Goal: Information Seeking & Learning: Learn about a topic

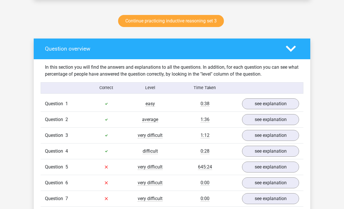
scroll to position [309, 0]
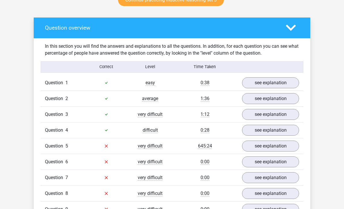
click at [283, 145] on link "see explanation" at bounding box center [270, 146] width 57 height 11
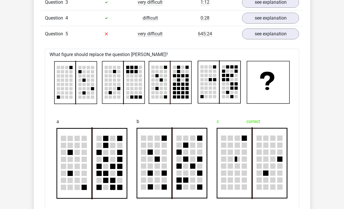
scroll to position [422, 0]
click at [279, 35] on link "see explanation" at bounding box center [270, 34] width 57 height 11
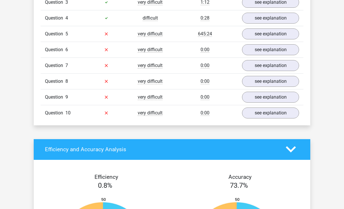
click at [289, 53] on link "see explanation" at bounding box center [270, 49] width 57 height 11
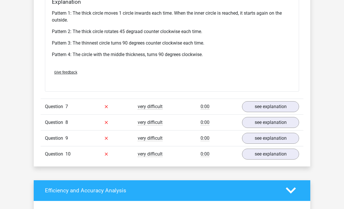
scroll to position [738, 0]
click at [270, 106] on link "see explanation" at bounding box center [270, 106] width 57 height 11
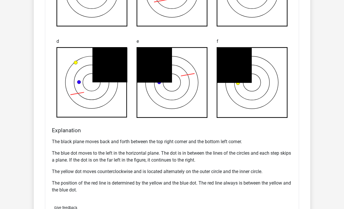
scroll to position [1037, 0]
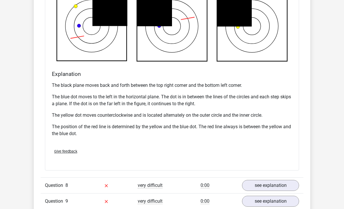
click at [263, 155] on div "Give feedback" at bounding box center [172, 151] width 245 height 15
click at [264, 182] on link "see explanation" at bounding box center [270, 185] width 57 height 11
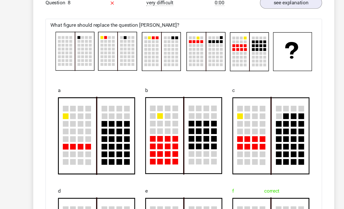
scroll to position [1208, 0]
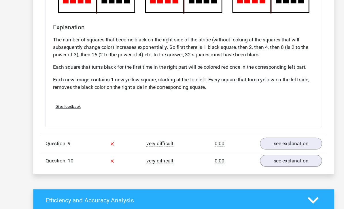
click at [274, 131] on link "see explanation" at bounding box center [270, 132] width 57 height 11
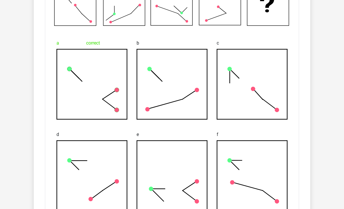
scroll to position [1631, 0]
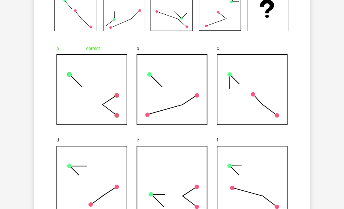
click at [278, 129] on div "c" at bounding box center [252, 85] width 80 height 92
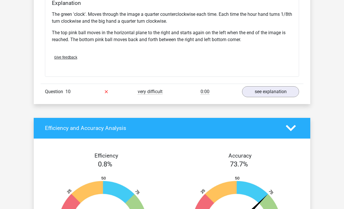
scroll to position [1858, 0]
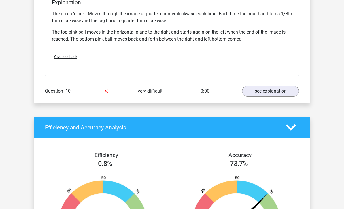
click at [276, 92] on link "see explanation" at bounding box center [270, 91] width 57 height 11
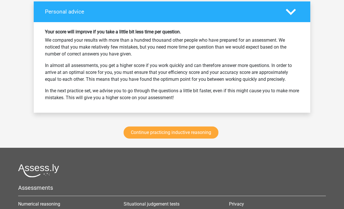
scroll to position [2516, 0]
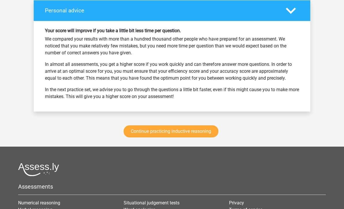
click at [189, 133] on link "Continue practicing inductive reasoning" at bounding box center [171, 132] width 95 height 12
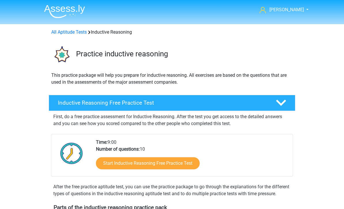
scroll to position [243, 0]
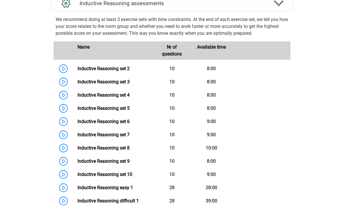
click at [77, 85] on link "Inductive Reasoning set 3" at bounding box center [103, 81] width 52 height 5
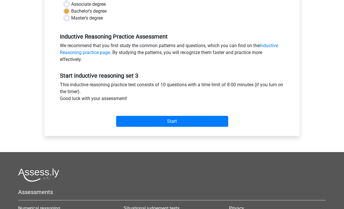
scroll to position [151, 0]
click at [224, 119] on input "Start" at bounding box center [172, 121] width 112 height 11
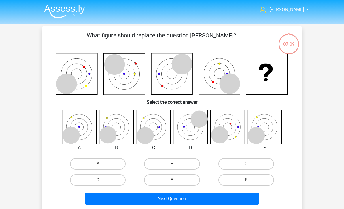
click at [250, 181] on input "F" at bounding box center [248, 182] width 4 height 4
radio input "true"
click at [237, 200] on button "Next Question" at bounding box center [172, 199] width 174 height 12
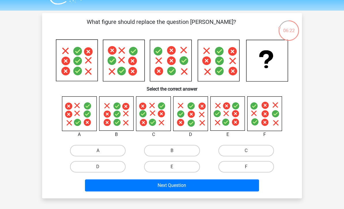
scroll to position [14, 0]
click at [242, 155] on label "C" at bounding box center [246, 151] width 56 height 12
click at [246, 155] on input "C" at bounding box center [248, 153] width 4 height 4
radio input "true"
click at [207, 186] on button "Next Question" at bounding box center [172, 186] width 174 height 12
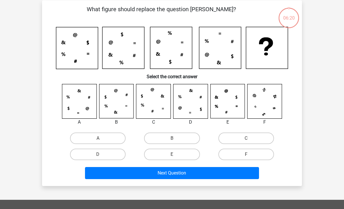
scroll to position [26, 0]
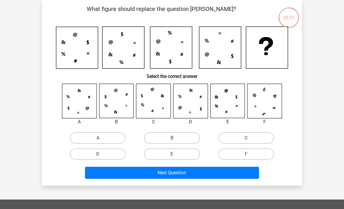
click at [119, 157] on label "D" at bounding box center [98, 155] width 56 height 12
click at [102, 157] on input "D" at bounding box center [100, 156] width 4 height 4
radio input "true"
click at [187, 175] on button "Next Question" at bounding box center [172, 173] width 174 height 12
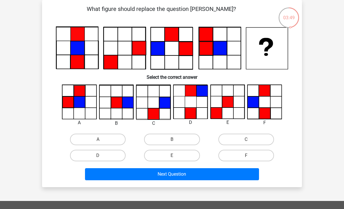
click at [232, 135] on label "C" at bounding box center [246, 140] width 56 height 12
click at [246, 140] on input "C" at bounding box center [248, 142] width 4 height 4
radio input "true"
click at [154, 177] on button "Next Question" at bounding box center [172, 174] width 174 height 12
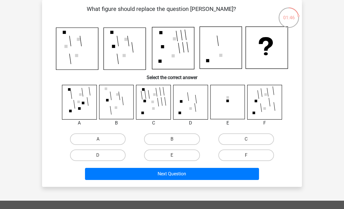
click at [234, 142] on label "C" at bounding box center [246, 140] width 56 height 12
click at [246, 142] on input "C" at bounding box center [248, 141] width 4 height 4
radio input "true"
click at [113, 155] on label "D" at bounding box center [98, 156] width 56 height 12
click at [102, 155] on input "D" at bounding box center [100, 157] width 4 height 4
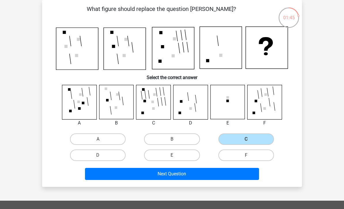
radio input "true"
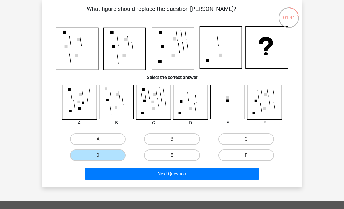
click at [162, 177] on button "Next Question" at bounding box center [172, 174] width 174 height 12
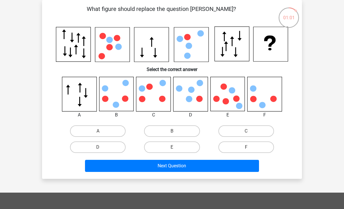
click at [234, 131] on label "C" at bounding box center [246, 132] width 56 height 12
click at [246, 131] on input "C" at bounding box center [248, 133] width 4 height 4
radio input "true"
click at [183, 165] on button "Next Question" at bounding box center [172, 166] width 174 height 12
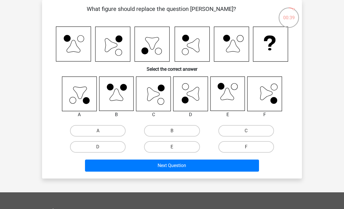
click at [239, 133] on label "C" at bounding box center [246, 131] width 56 height 12
click at [246, 133] on input "C" at bounding box center [248, 133] width 4 height 4
radio input "true"
click at [183, 164] on button "Next Question" at bounding box center [172, 166] width 174 height 12
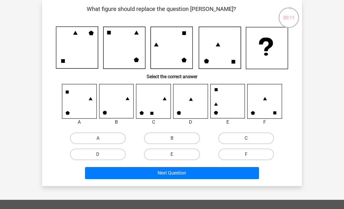
click at [178, 138] on label "B" at bounding box center [172, 139] width 56 height 12
click at [176, 139] on input "B" at bounding box center [174, 141] width 4 height 4
radio input "true"
click at [181, 174] on button "Next Question" at bounding box center [172, 173] width 174 height 12
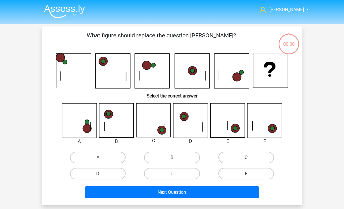
scroll to position [26, 0]
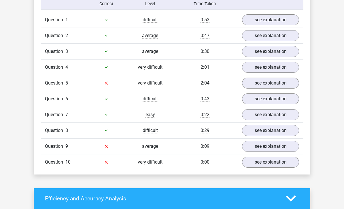
scroll to position [372, 0]
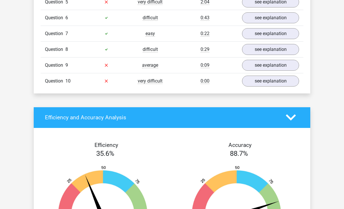
click at [282, 81] on link "see explanation" at bounding box center [270, 81] width 57 height 11
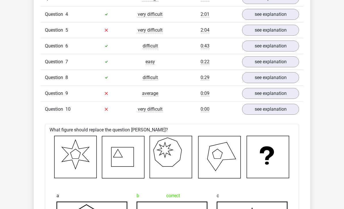
click at [281, 109] on link "see explanation" at bounding box center [270, 109] width 57 height 11
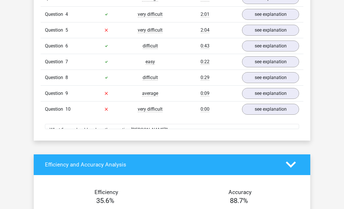
scroll to position [425, 0]
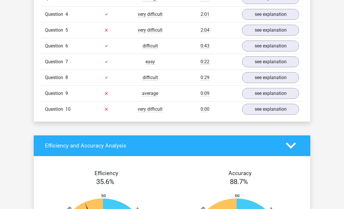
click at [284, 73] on link "see explanation" at bounding box center [270, 77] width 57 height 11
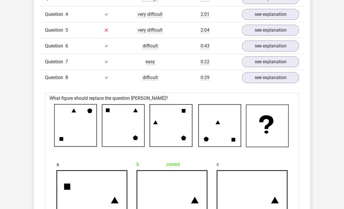
click at [280, 79] on link "see explanation" at bounding box center [270, 77] width 57 height 11
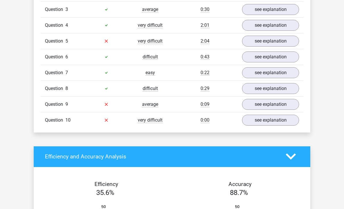
scroll to position [411, 0]
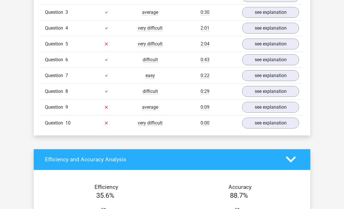
click at [283, 45] on link "see explanation" at bounding box center [270, 44] width 57 height 11
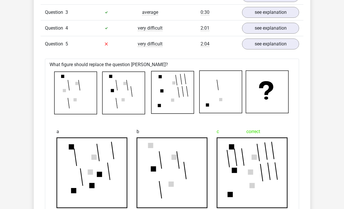
click at [283, 30] on link "see explanation" at bounding box center [270, 28] width 57 height 11
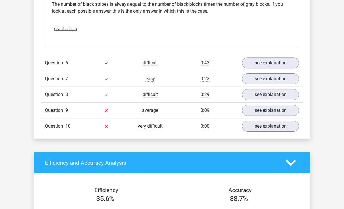
scroll to position [1077, 0]
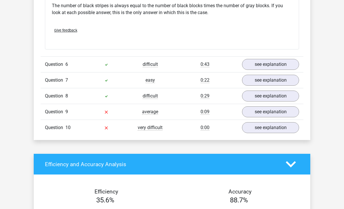
click at [286, 112] on link "see explanation" at bounding box center [270, 112] width 57 height 11
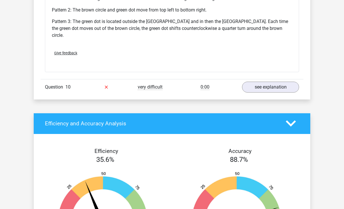
scroll to position [1462, 0]
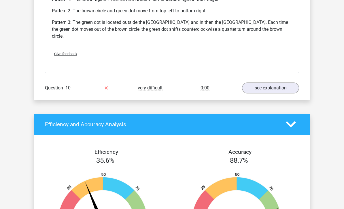
click at [284, 83] on link "see explanation" at bounding box center [270, 88] width 57 height 11
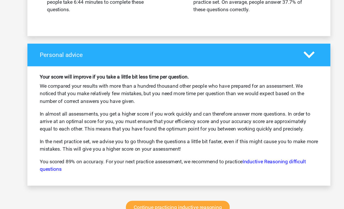
scroll to position [2050, 0]
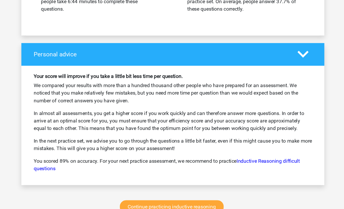
click at [196, 185] on link "Continue practicing inductive reasoning" at bounding box center [171, 191] width 95 height 12
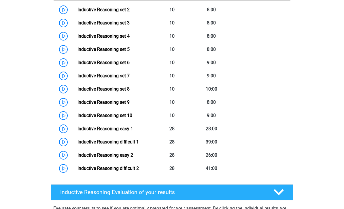
scroll to position [302, 0]
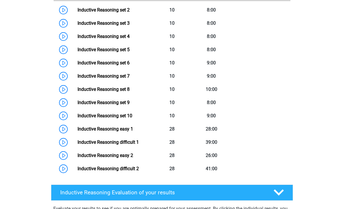
click at [77, 52] on link "Inductive Reasoning set 5" at bounding box center [103, 49] width 52 height 5
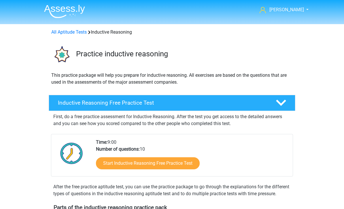
scroll to position [320, 0]
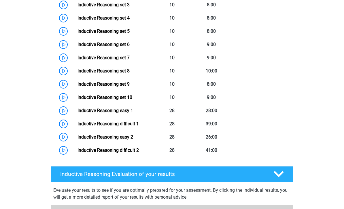
click at [77, 47] on link "Inductive Reasoning set 6" at bounding box center [103, 44] width 52 height 5
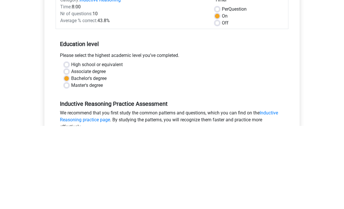
scroll to position [113, 0]
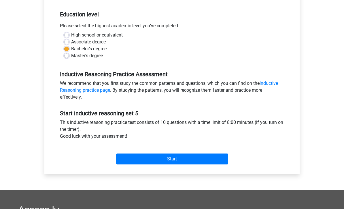
click at [222, 161] on input "Start" at bounding box center [172, 159] width 112 height 11
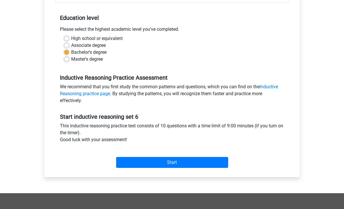
scroll to position [109, 0]
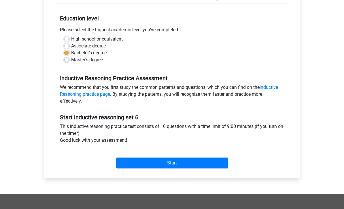
click at [217, 164] on input "Start" at bounding box center [172, 163] width 112 height 11
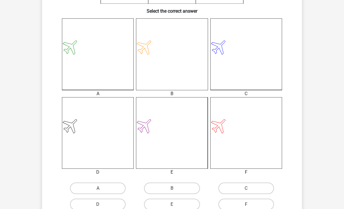
scroll to position [150, 0]
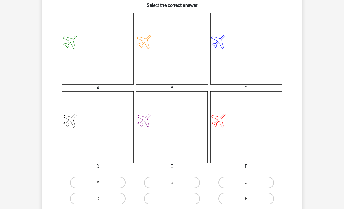
click at [260, 199] on label "F" at bounding box center [246, 199] width 56 height 12
click at [250, 199] on input "F" at bounding box center [248, 201] width 4 height 4
radio input "true"
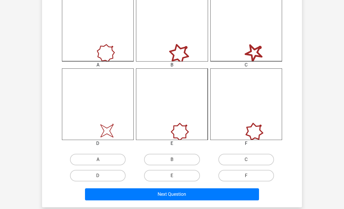
scroll to position [172, 0]
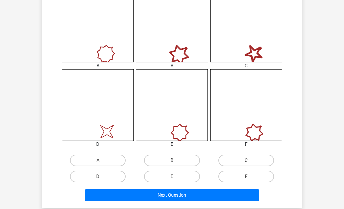
click at [108, 181] on label "D" at bounding box center [98, 177] width 56 height 12
click at [102, 181] on input "D" at bounding box center [100, 179] width 4 height 4
radio input "true"
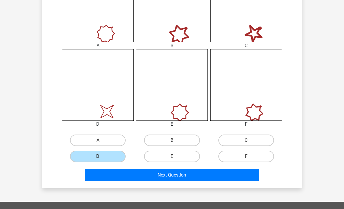
click at [245, 174] on button "Next Question" at bounding box center [172, 175] width 174 height 12
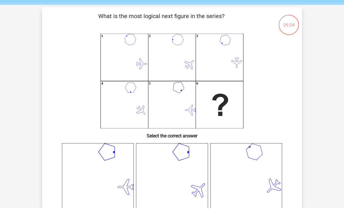
scroll to position [141, 0]
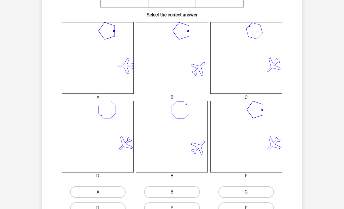
click at [261, 195] on label "C" at bounding box center [246, 193] width 56 height 12
click at [250, 195] on input "C" at bounding box center [248, 194] width 4 height 4
radio input "true"
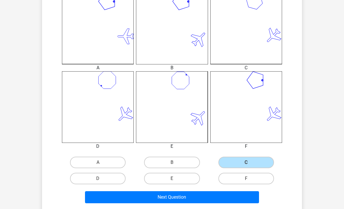
scroll to position [170, 0]
click at [237, 197] on button "Next Question" at bounding box center [172, 197] width 174 height 12
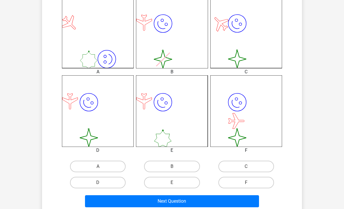
scroll to position [166, 0]
click at [115, 184] on label "D" at bounding box center [98, 183] width 56 height 12
click at [102, 184] on input "D" at bounding box center [100, 185] width 4 height 4
radio input "true"
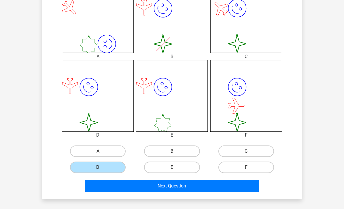
scroll to position [181, 0]
click at [177, 187] on button "Next Question" at bounding box center [172, 186] width 174 height 12
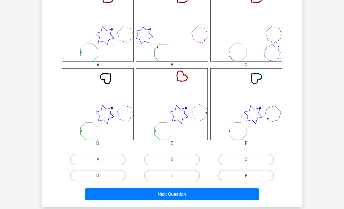
scroll to position [177, 0]
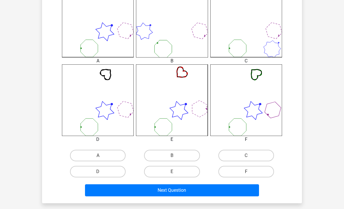
click at [101, 160] on label "A" at bounding box center [98, 156] width 56 height 12
click at [101, 160] on input "A" at bounding box center [100, 158] width 4 height 4
radio input "true"
click at [157, 190] on button "Next Question" at bounding box center [172, 191] width 174 height 12
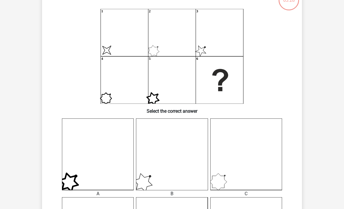
scroll to position [26, 0]
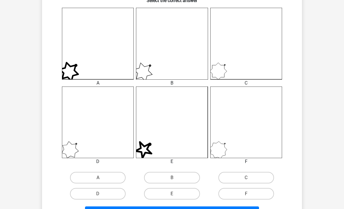
scroll to position [157, 0]
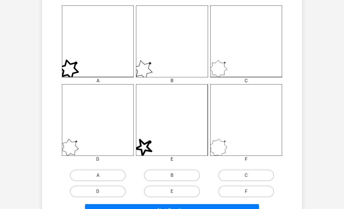
click at [258, 189] on label "F" at bounding box center [246, 192] width 56 height 12
click at [250, 192] on input "F" at bounding box center [248, 194] width 4 height 4
radio input "true"
click at [245, 207] on button "Next Question" at bounding box center [172, 210] width 174 height 12
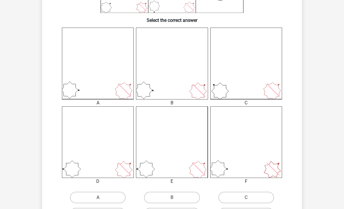
scroll to position [125, 0]
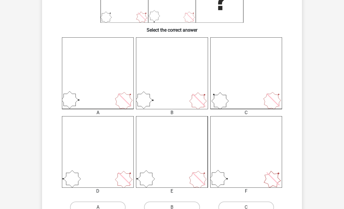
click at [102, 204] on label "A" at bounding box center [98, 208] width 56 height 12
click at [102, 208] on input "A" at bounding box center [100, 210] width 4 height 4
radio input "true"
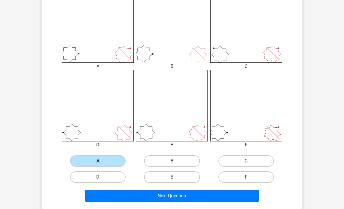
scroll to position [183, 0]
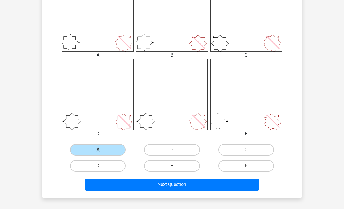
click at [207, 186] on button "Next Question" at bounding box center [172, 185] width 174 height 12
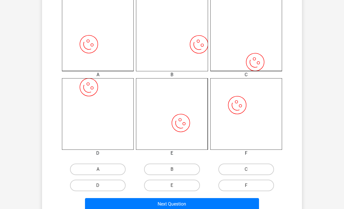
scroll to position [165, 0]
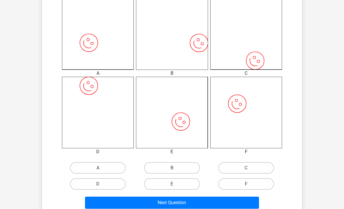
click at [192, 164] on label "B" at bounding box center [172, 168] width 56 height 12
click at [176, 168] on input "B" at bounding box center [174, 170] width 4 height 4
radio input "true"
click at [211, 205] on button "Next Question" at bounding box center [172, 203] width 174 height 12
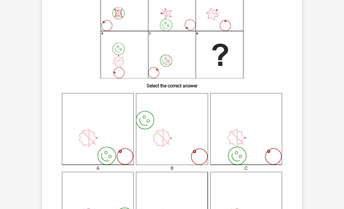
scroll to position [26, 0]
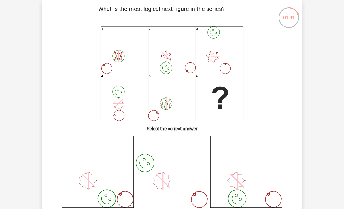
click at [283, 139] on div "image/svg+xml" at bounding box center [246, 172] width 80 height 72
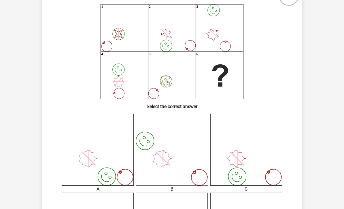
scroll to position [81, 0]
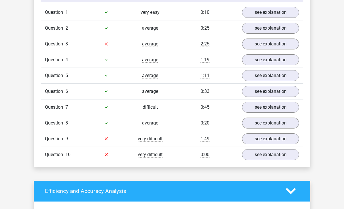
scroll to position [377, 0]
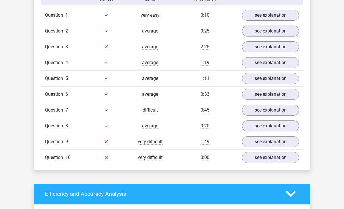
click at [290, 140] on link "see explanation" at bounding box center [270, 141] width 57 height 11
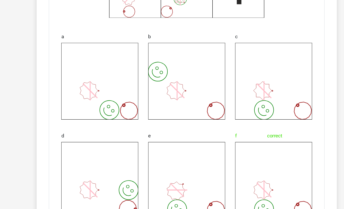
scroll to position [661, 0]
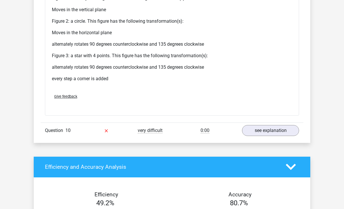
click at [273, 127] on link "see explanation" at bounding box center [270, 131] width 57 height 11
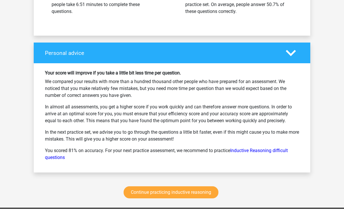
scroll to position [1613, 0]
click at [210, 192] on link "Continue practicing inductive reasoning" at bounding box center [171, 193] width 95 height 12
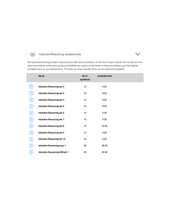
scroll to position [287, 0]
